Goal: Find specific page/section: Find specific page/section

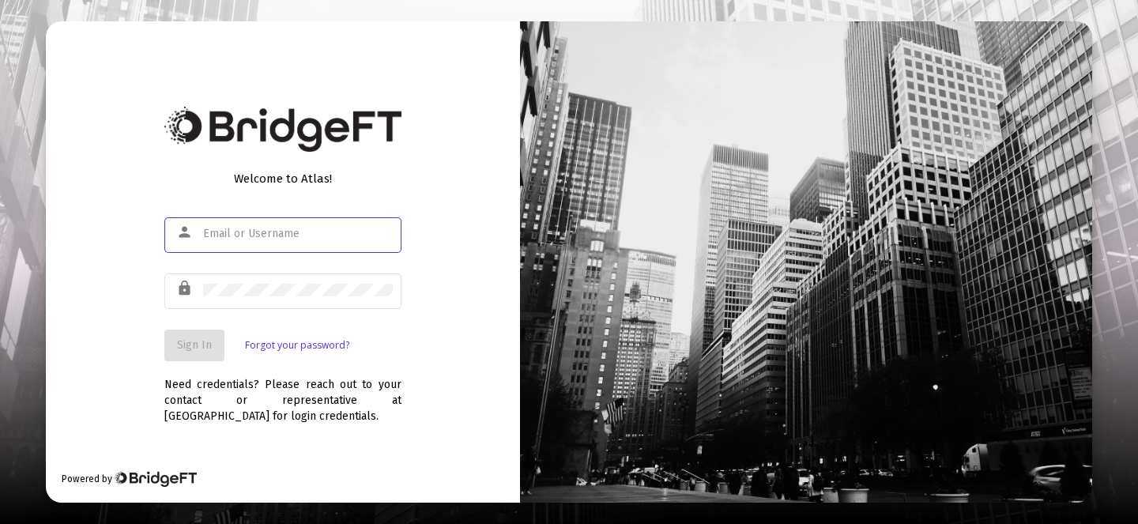
paste input "[PERSON_NAME][EMAIL_ADDRESS][DOMAIN_NAME]"
type input "[PERSON_NAME][EMAIL_ADDRESS][DOMAIN_NAME]"
click at [242, 298] on div at bounding box center [298, 289] width 190 height 39
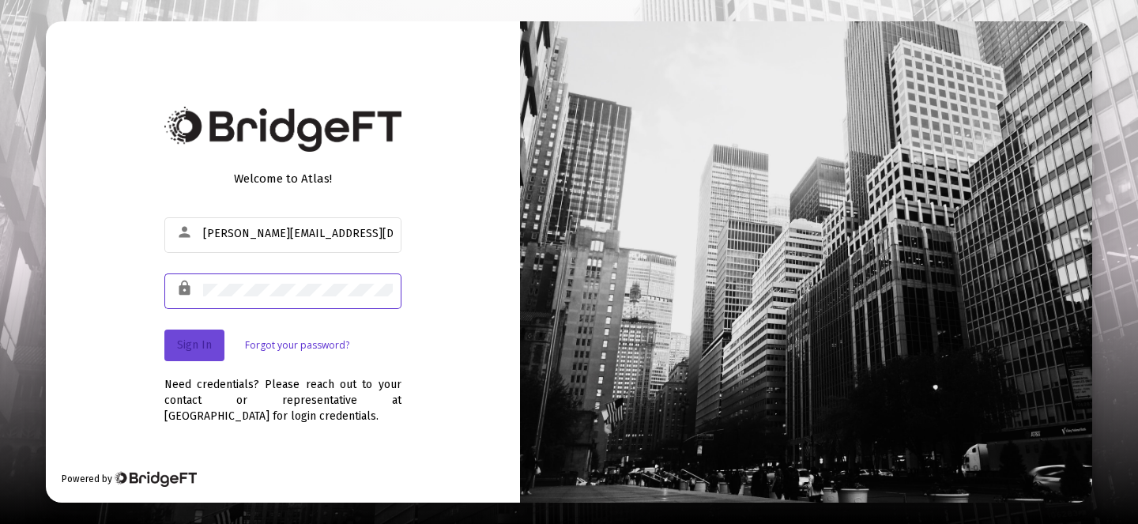
click at [207, 351] on span "Sign In" at bounding box center [194, 344] width 35 height 13
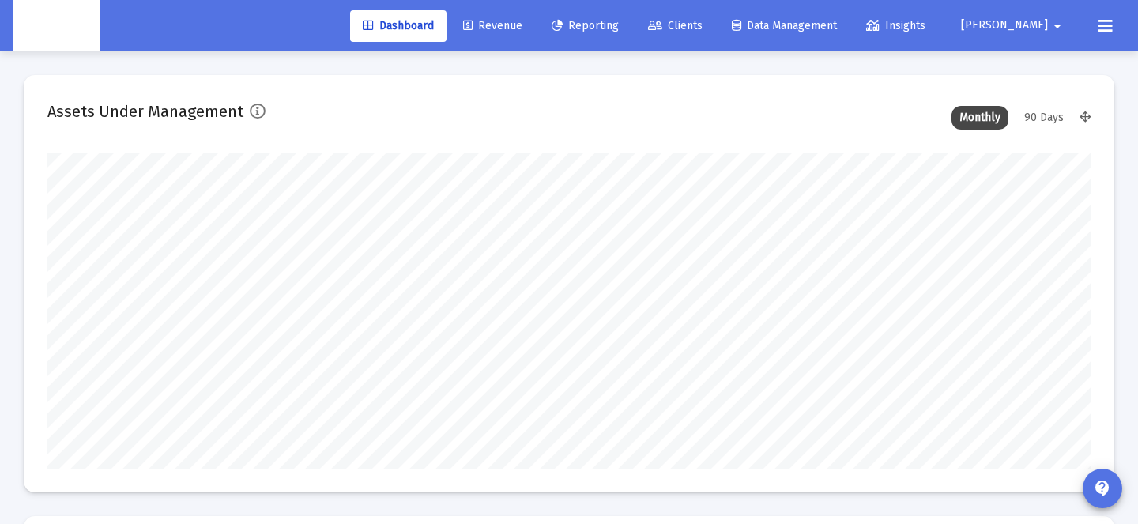
scroll to position [316, 561]
type input "[DATE]"
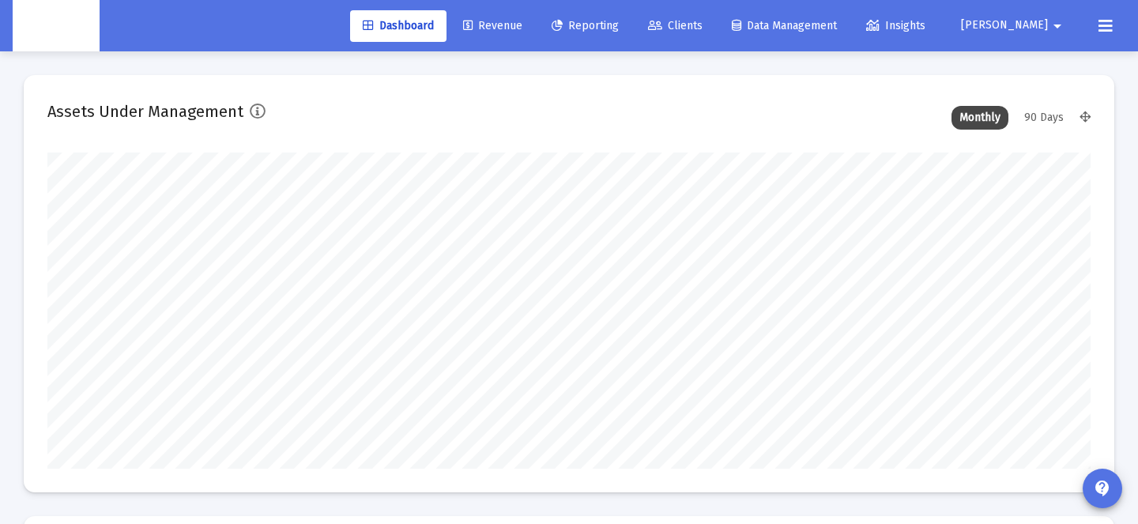
click at [522, 22] on span "Revenue" at bounding box center [492, 25] width 59 height 13
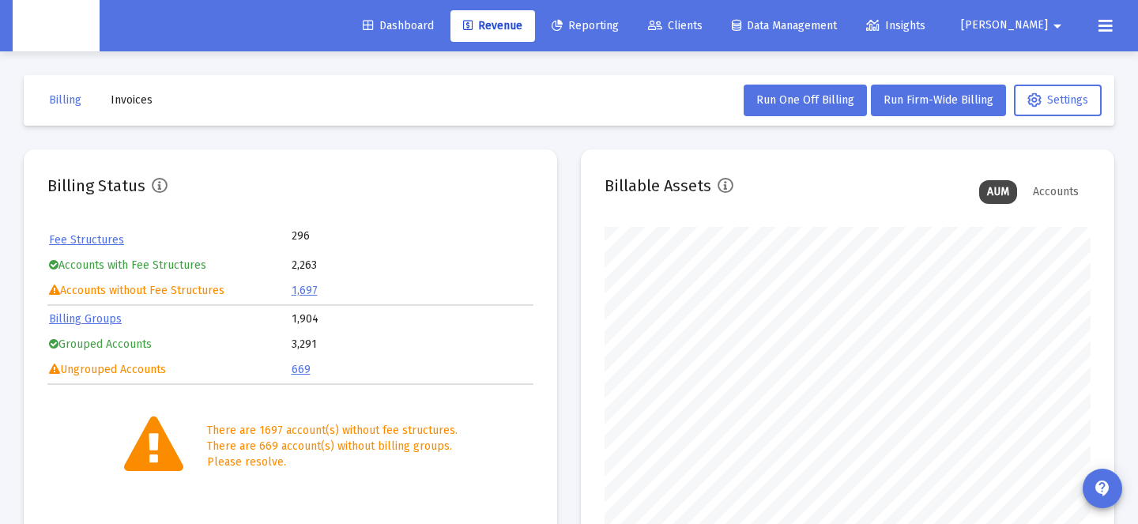
scroll to position [316, 486]
click at [662, 31] on icon at bounding box center [655, 26] width 14 height 11
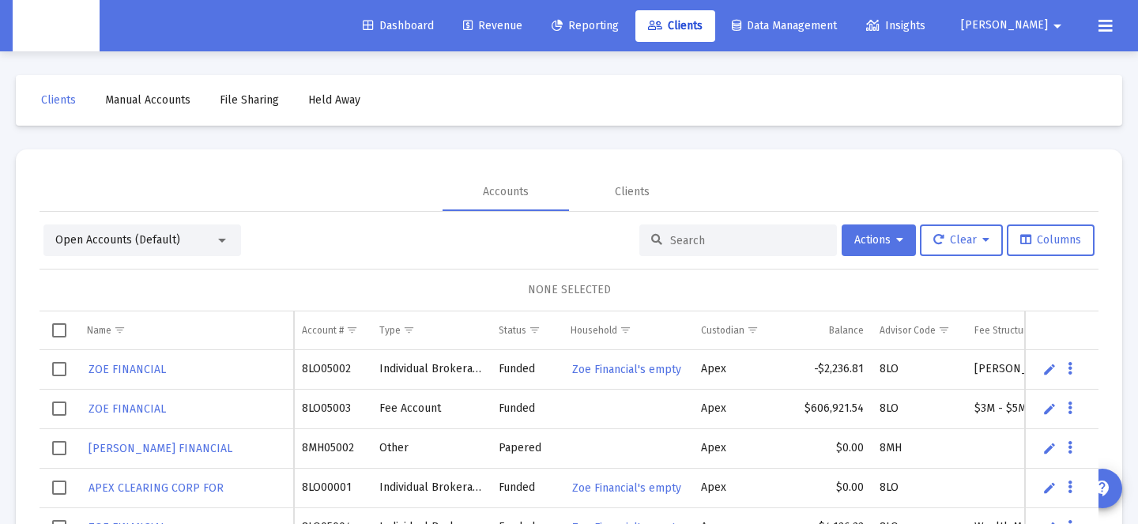
click at [678, 243] on input at bounding box center [747, 240] width 155 height 13
paste input "676671577"
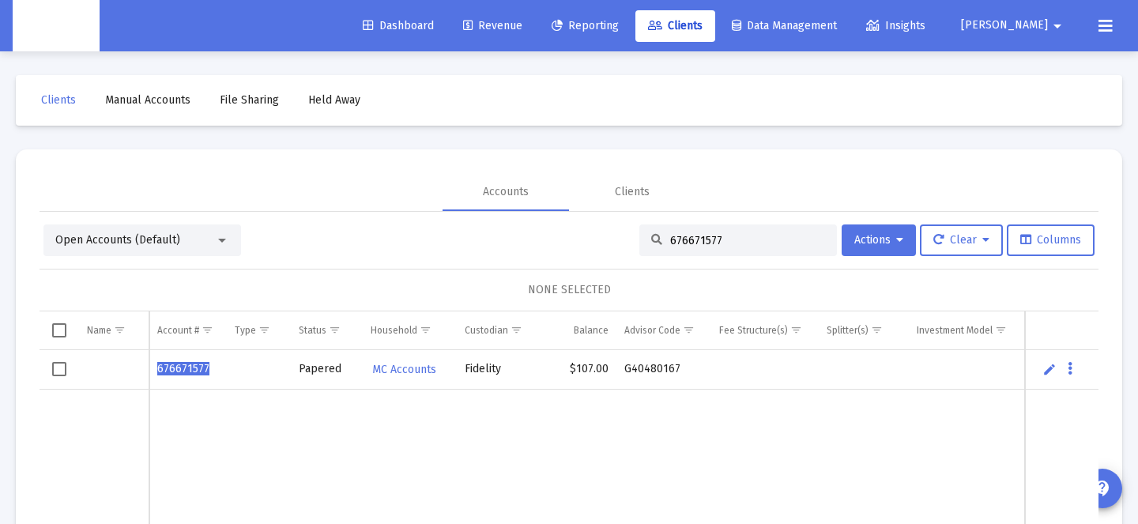
type input "676671577"
